Goal: Task Accomplishment & Management: Complete application form

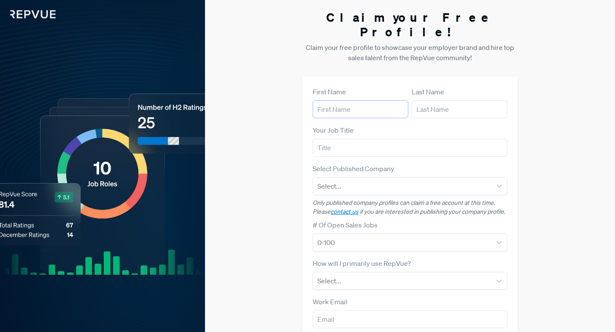
click at [345, 100] on input "text" at bounding box center [361, 109] width 96 height 18
type input "[PERSON_NAME]"
type input "Kelesidou"
click at [329, 139] on input "text" at bounding box center [410, 148] width 195 height 18
type input "Talent Acquisition Partner"
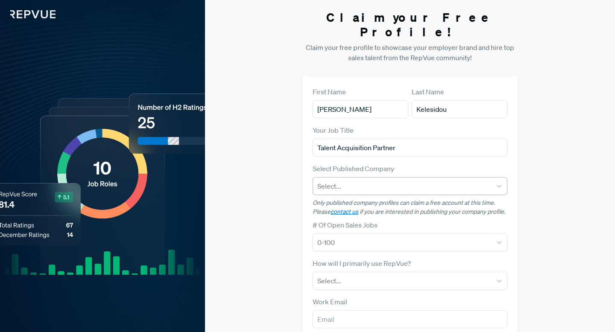
click at [345, 180] on div at bounding box center [402, 186] width 170 height 12
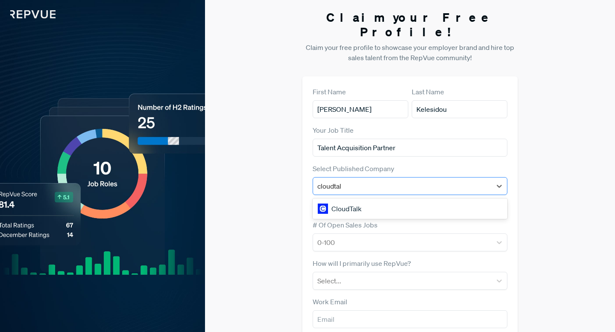
type input "cloudtalk"
click at [346, 200] on div "CloudTalk" at bounding box center [410, 208] width 195 height 17
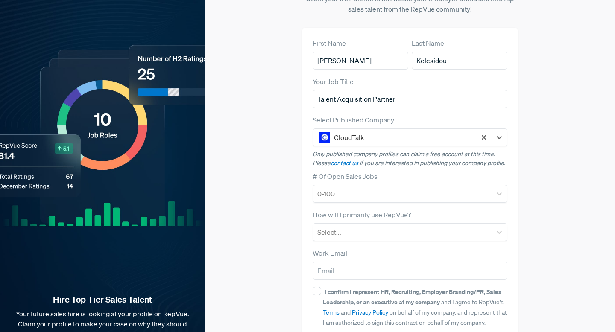
scroll to position [70, 0]
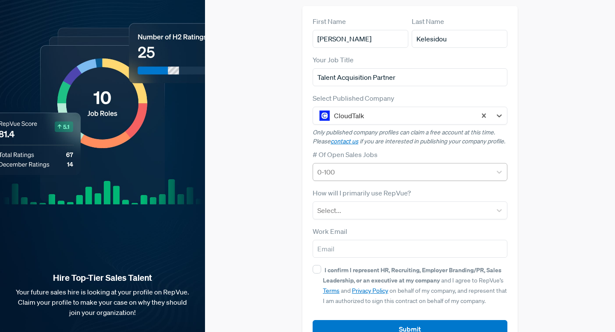
click at [329, 166] on div at bounding box center [402, 172] width 170 height 12
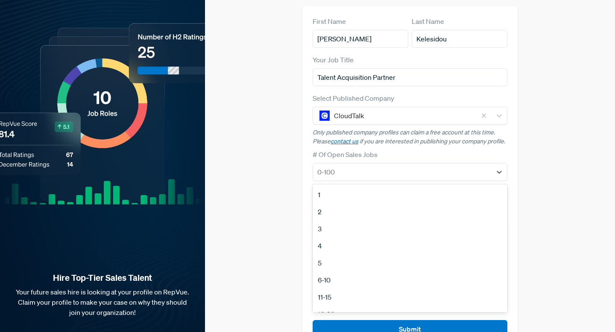
click at [328, 220] on div "3" at bounding box center [410, 228] width 195 height 17
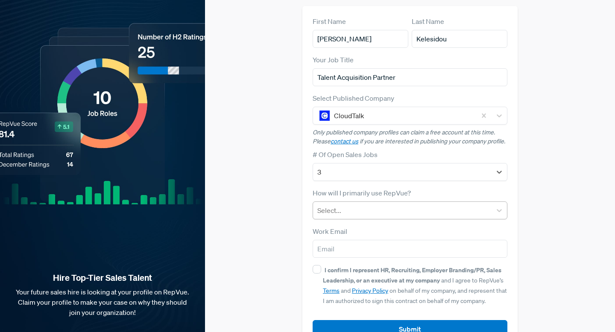
click at [354, 205] on div at bounding box center [402, 211] width 170 height 12
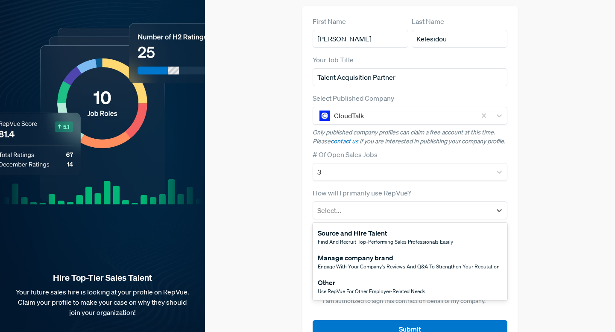
click at [354, 228] on div "Source and Hire Talent" at bounding box center [385, 233] width 135 height 10
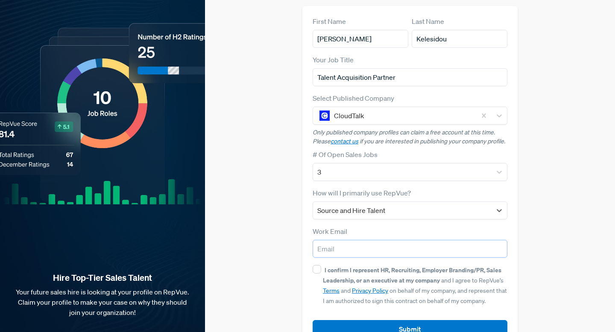
click at [348, 240] on input "email" at bounding box center [410, 249] width 195 height 18
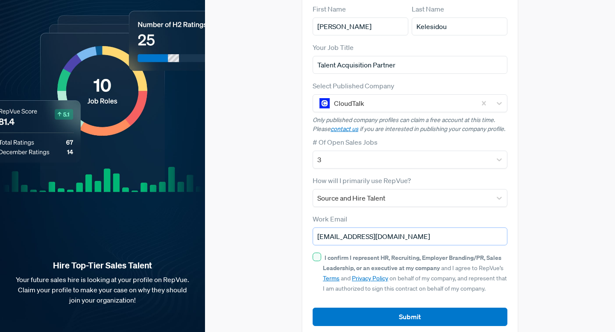
type input "[EMAIL_ADDRESS][DOMAIN_NAME]"
click at [316, 253] on input "I confirm I represent HR, Recruiting, Employer Branding/PR, Sales Leadership, o…" at bounding box center [317, 257] width 9 height 9
checkbox input "true"
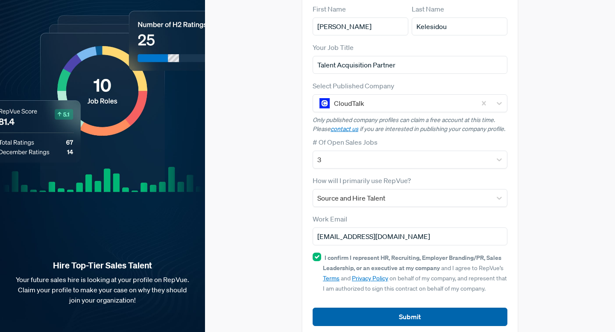
click at [368, 308] on button "Submit" at bounding box center [410, 317] width 195 height 18
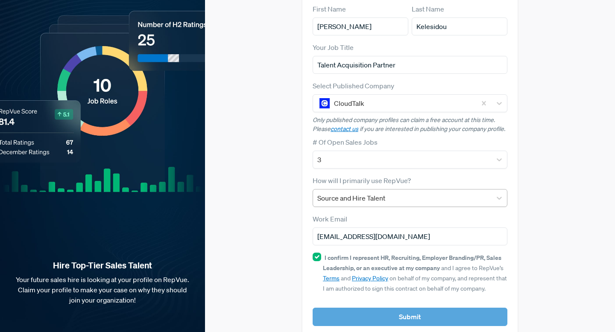
scroll to position [0, 0]
